Goal: Task Accomplishment & Management: Manage account settings

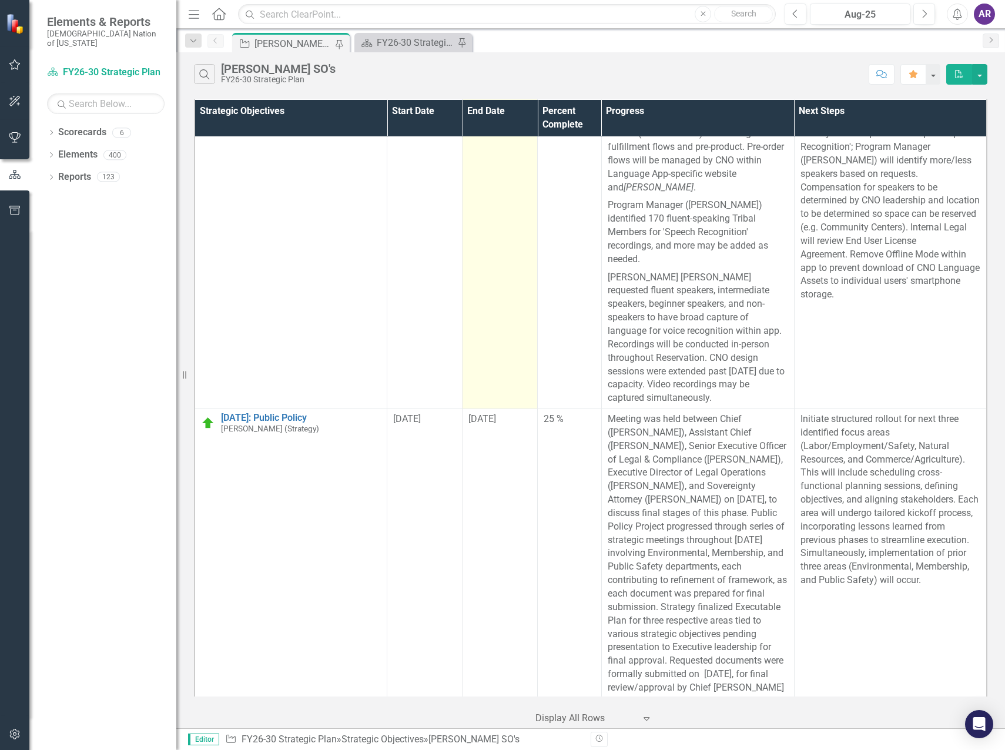
scroll to position [118, 0]
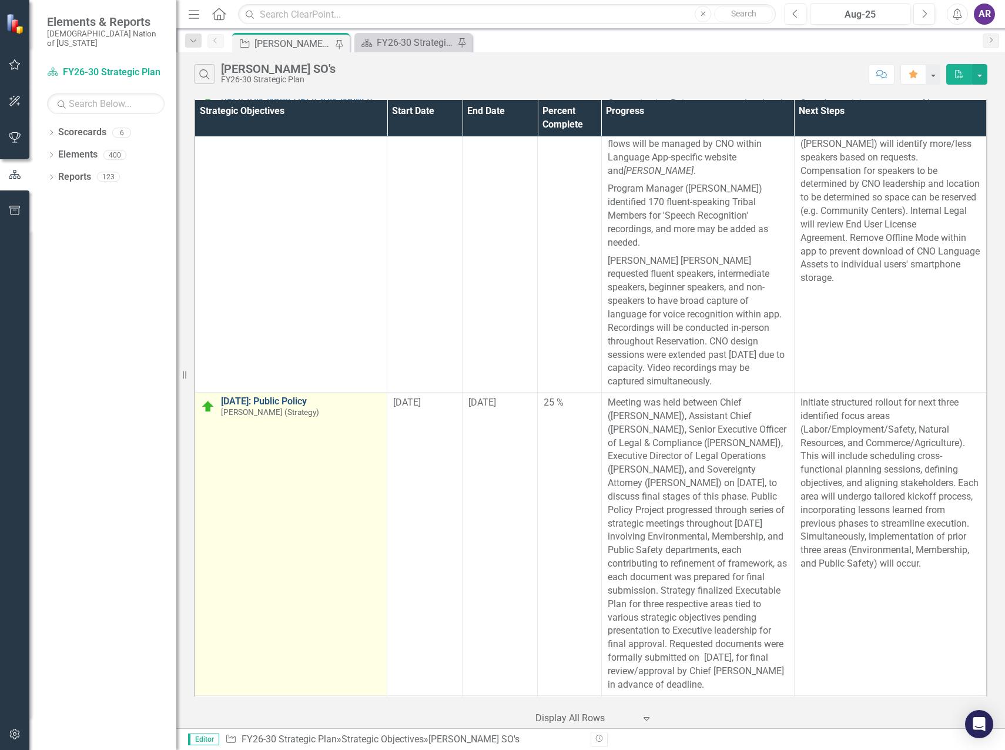
click at [302, 396] on link "[DATE]: Public Policy" at bounding box center [301, 401] width 160 height 11
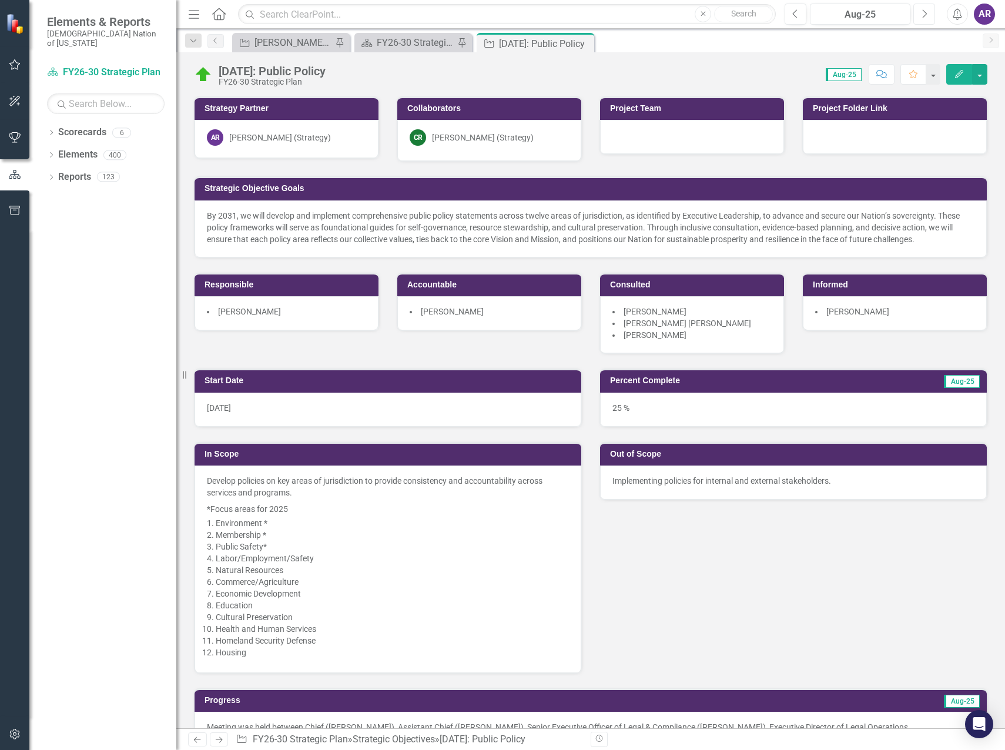
click at [923, 7] on button "Next" at bounding box center [924, 14] width 22 height 21
click at [734, 416] on div "0 %" at bounding box center [793, 410] width 387 height 34
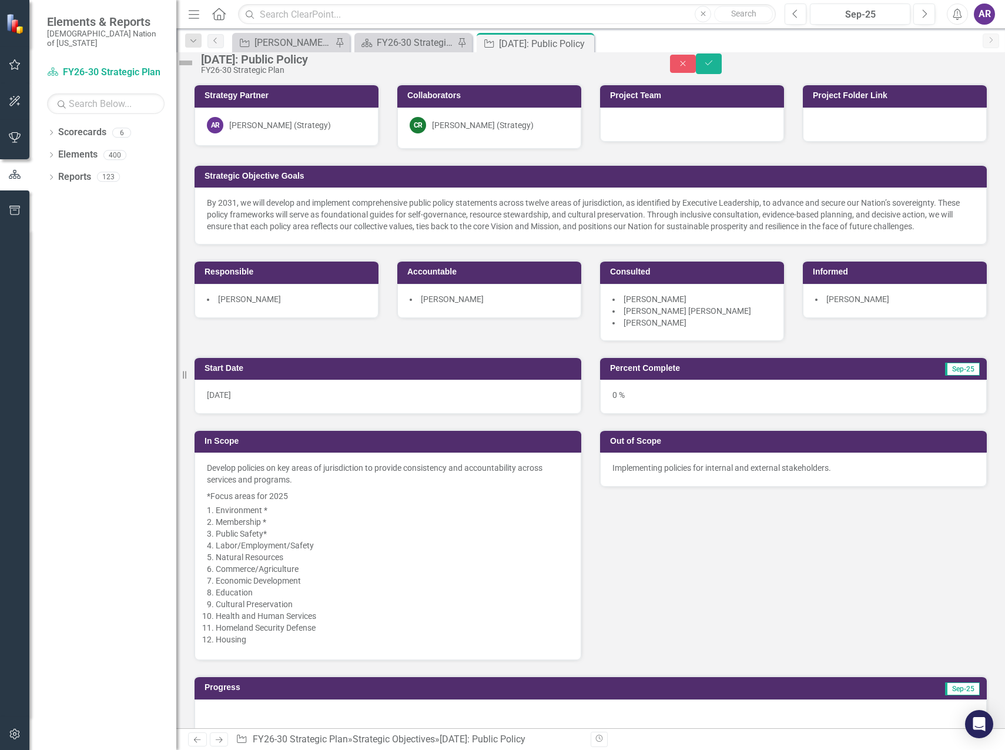
click at [738, 411] on div "0 %" at bounding box center [793, 397] width 387 height 34
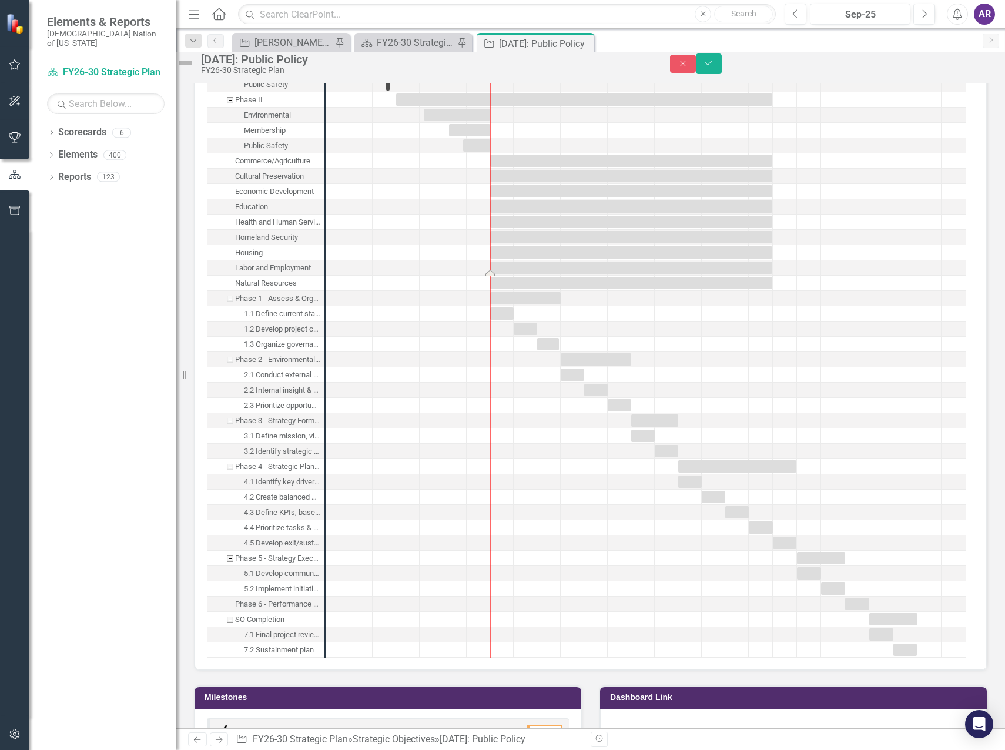
scroll to position [1528, 0]
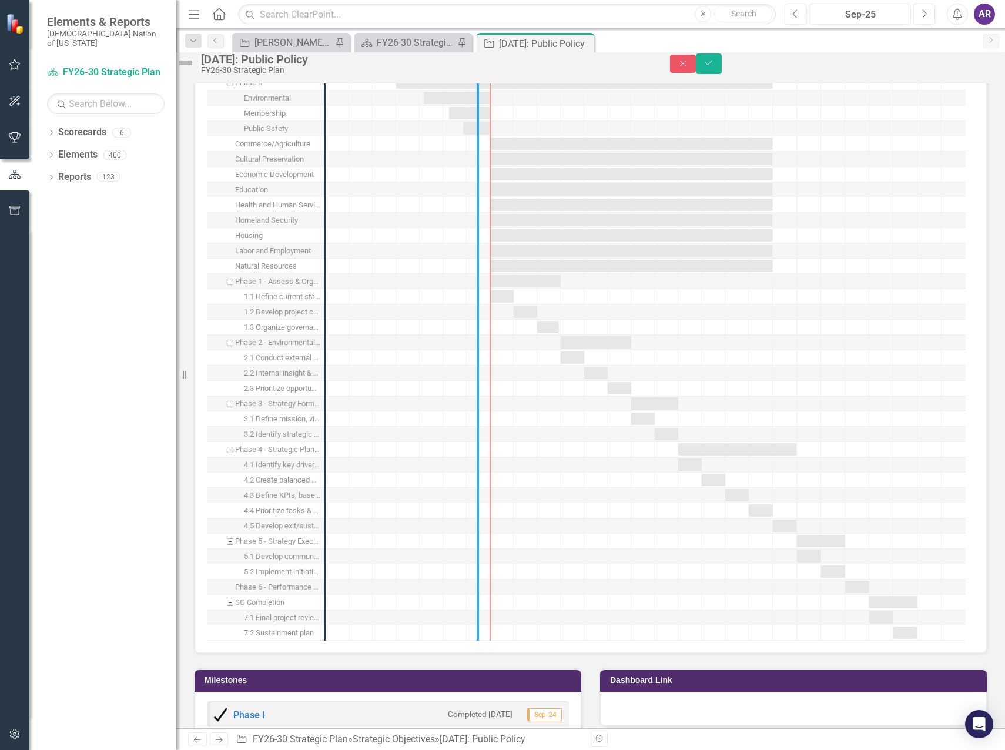
drag, startPoint x: 326, startPoint y: 438, endPoint x: 478, endPoint y: 440, distance: 152.8
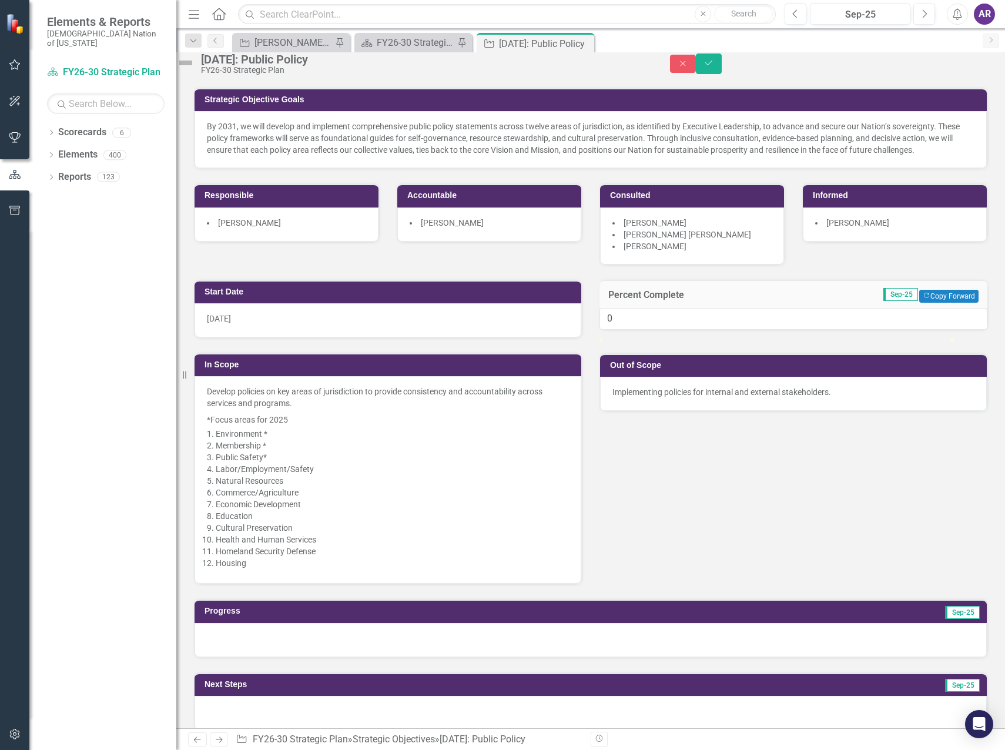
scroll to position [0, 0]
